Goal: Navigation & Orientation: Find specific page/section

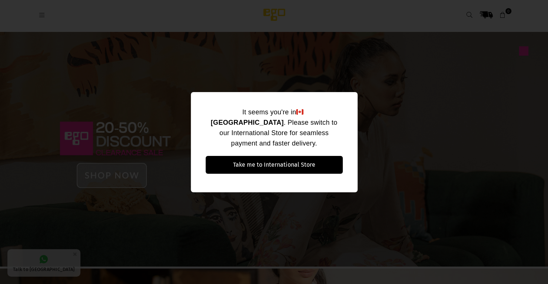
click at [406, 136] on div "It seems you're in [GEOGRAPHIC_DATA] . Please switch to our International Store…" at bounding box center [274, 142] width 548 height 284
click at [366, 108] on div "It seems you're in [GEOGRAPHIC_DATA] . Please switch to our International Store…" at bounding box center [274, 142] width 548 height 284
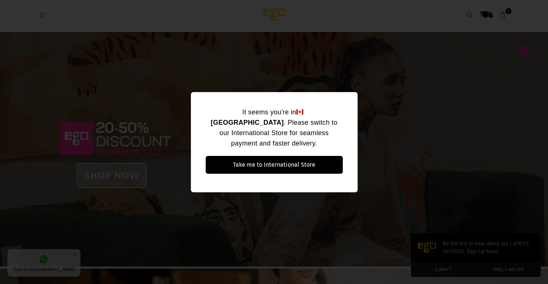
click at [370, 90] on div "It seems you're in [GEOGRAPHIC_DATA] . Please switch to our International Store…" at bounding box center [274, 142] width 548 height 284
click at [168, 68] on div "It seems you're in [GEOGRAPHIC_DATA] . Please switch to our International Store…" at bounding box center [274, 142] width 548 height 284
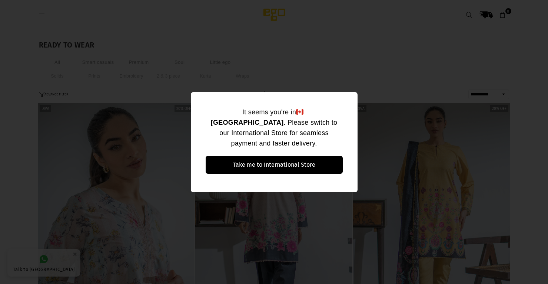
select select "**********"
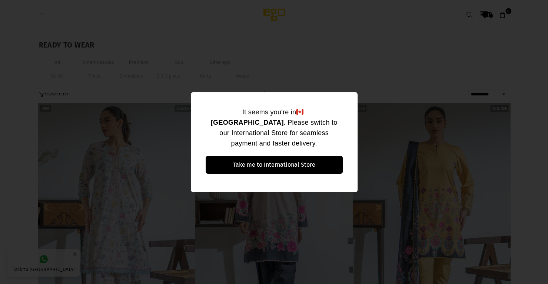
click at [239, 87] on div "It seems you're in [GEOGRAPHIC_DATA] . Please switch to our International Store…" at bounding box center [274, 142] width 548 height 284
click at [358, 102] on div "It seems you're in [GEOGRAPHIC_DATA] . Please switch to our International Store…" at bounding box center [274, 142] width 548 height 284
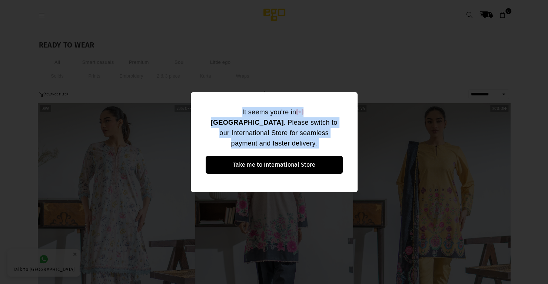
click at [358, 102] on div "It seems you're in [GEOGRAPHIC_DATA] . Please switch to our International Store…" at bounding box center [274, 142] width 548 height 284
